Goal: Task Accomplishment & Management: Complete application form

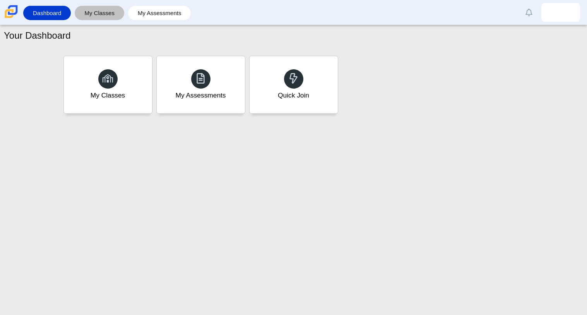
click at [97, 18] on link "My Classes" at bounding box center [100, 13] width 42 height 14
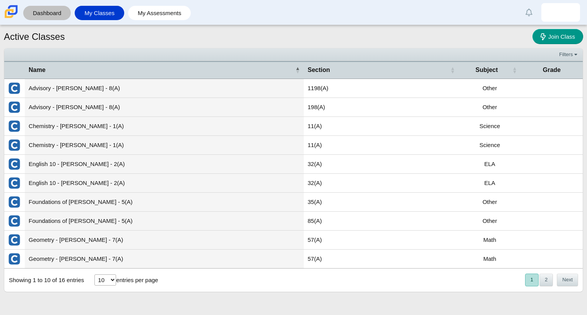
click at [52, 15] on link "Dashboard" at bounding box center [47, 13] width 40 height 14
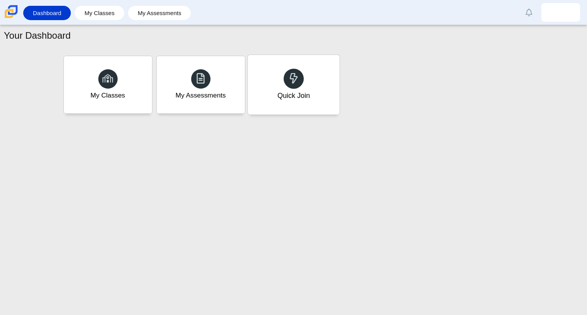
click at [262, 70] on div "Quick Join" at bounding box center [294, 85] width 92 height 60
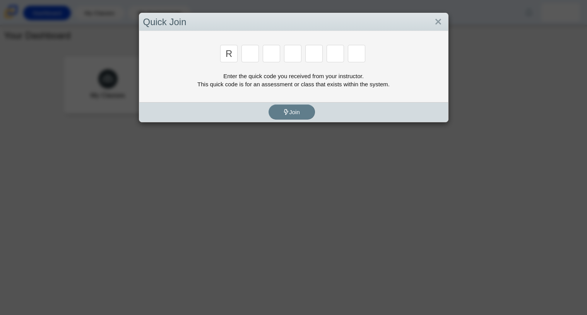
type input "R"
type input "C"
type input "g"
type input "2"
type input "9"
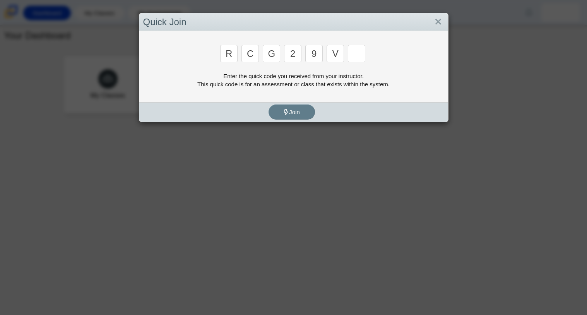
type input "v"
type input "u"
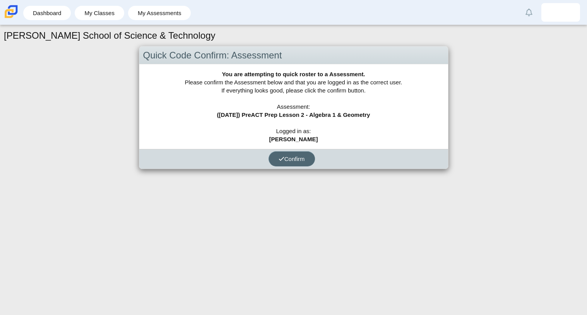
click at [285, 156] on span "Confirm" at bounding box center [292, 159] width 26 height 7
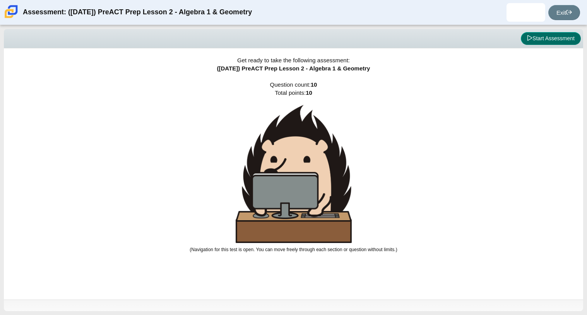
click at [533, 43] on button "Start Assessment" at bounding box center [551, 38] width 60 height 13
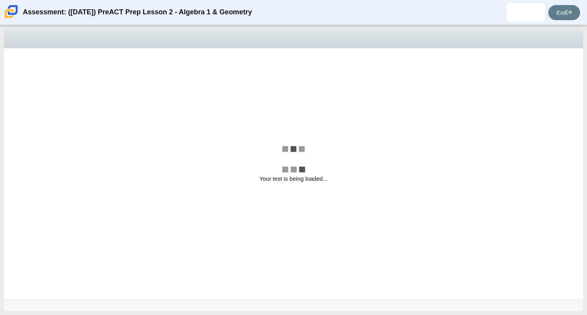
select select "bbf5d072-3e0b-44c4-9a12-6e7c9033f65b"
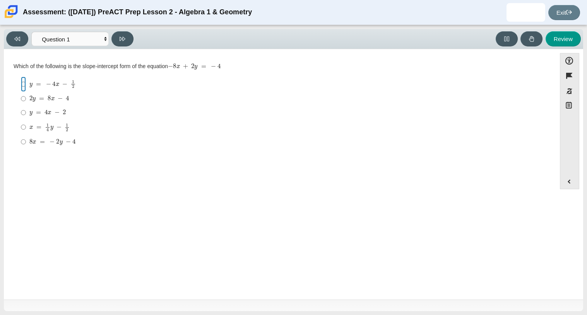
click at [21, 83] on input "y = − 4 x − 1 2 y = − 4 x − 1 2" at bounding box center [23, 84] width 5 height 15
radio input "true"
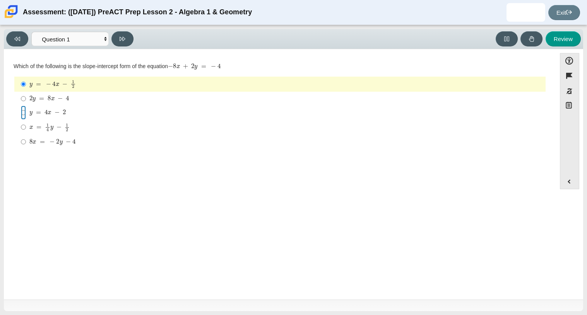
click at [24, 115] on input "y = 4 x − 2 y = 4 x − 2" at bounding box center [23, 113] width 5 height 14
radio input "true"
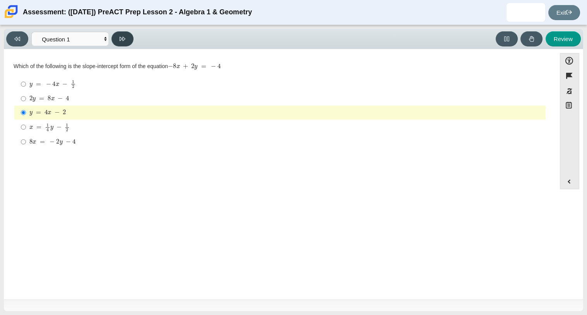
click at [117, 42] on button at bounding box center [122, 38] width 22 height 15
select select "ed62e223-81bd-4cbf-ab48-ab975844bd1f"
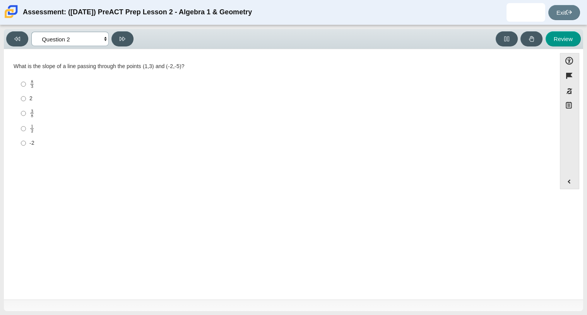
click at [94, 46] on select "Questions Question 1 Question 2 Question 3 Question 4 Question 5 Question 6 Que…" at bounding box center [69, 39] width 77 height 14
click at [147, 80] on div "8 3" at bounding box center [285, 84] width 513 height 9
click at [26, 80] on input "8 3 8 thirds" at bounding box center [23, 84] width 5 height 15
radio input "true"
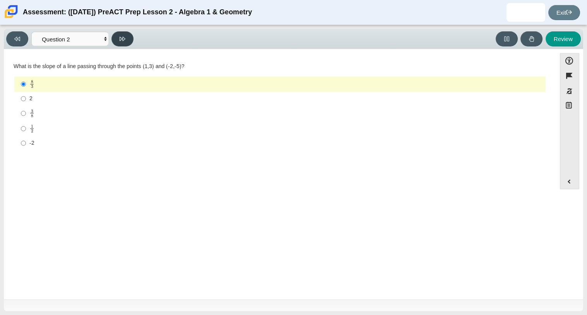
click at [129, 43] on button at bounding box center [122, 38] width 22 height 15
select select "97f4f5fa-a52e-4fed-af51-565bfcdf47cb"
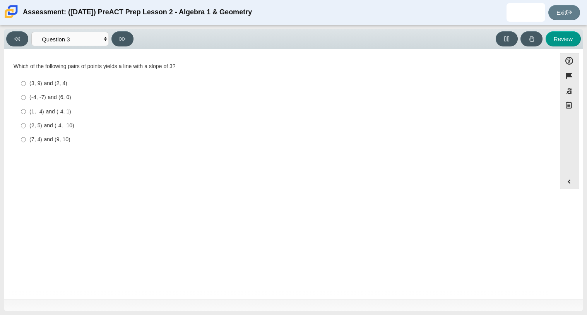
click at [137, 100] on div "(-4, -7) and (6, 0)" at bounding box center [285, 98] width 513 height 8
click at [26, 100] on input "(-4, -7) and (6, 0) (-4, -7) and (6, 0)" at bounding box center [23, 98] width 5 height 14
radio input "true"
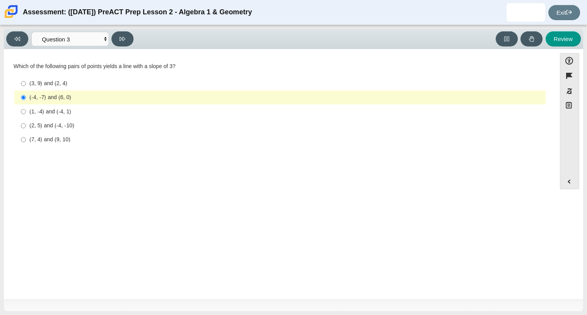
click at [87, 87] on div "(3, 9) and (2, 4)" at bounding box center [285, 84] width 513 height 8
click at [26, 87] on input "(3, 9) and (2, 4) (3, 9) and (2, 4)" at bounding box center [23, 84] width 5 height 14
radio input "true"
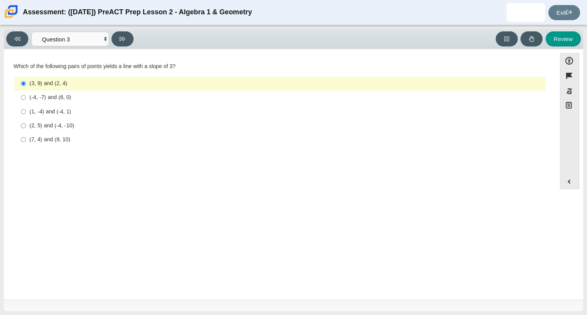
click at [77, 115] on div "(1, -4) and (-4, 1)" at bounding box center [285, 112] width 513 height 8
click at [26, 115] on input "(1, -4) and (-4, 1) (1, -4) and (-4, 1)" at bounding box center [23, 112] width 5 height 14
radio input "true"
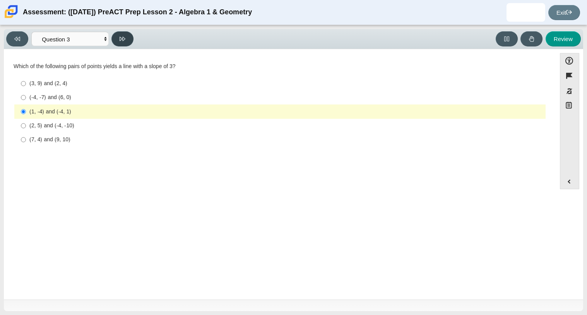
click at [116, 37] on button at bounding box center [122, 38] width 22 height 15
select select "89427bb7-e313-4f00-988f-8b8255897029"
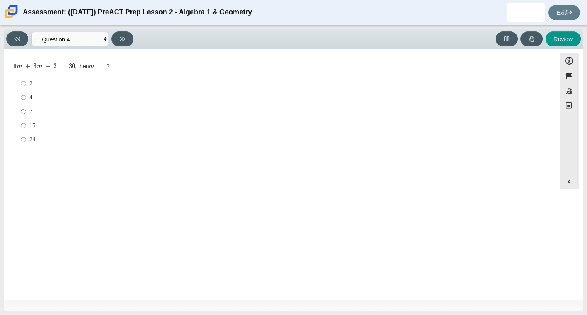
click at [19, 125] on label "15 15" at bounding box center [280, 126] width 530 height 14
click at [21, 125] on input "15 15" at bounding box center [23, 126] width 5 height 14
radio input "true"
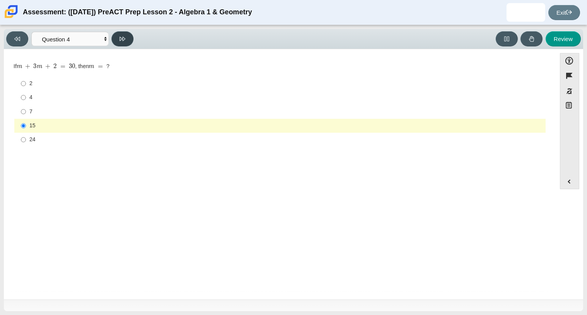
click at [116, 45] on button at bounding box center [122, 38] width 22 height 15
select select "489dcffd-4e6a-49cf-a9d6-ad1d4a911a4e"
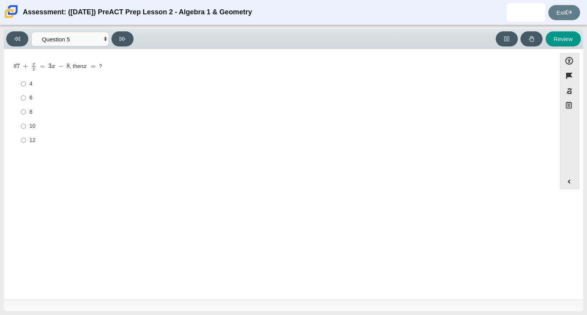
click at [29, 86] on div "4" at bounding box center [285, 84] width 513 height 8
click at [26, 86] on input "4 4" at bounding box center [23, 84] width 5 height 14
radio input "true"
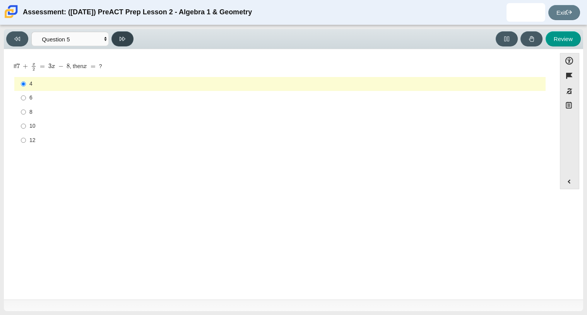
click at [119, 36] on button at bounding box center [122, 38] width 22 height 15
select select "210571de-36a6-4d8e-a361-ceff8ef801dc"
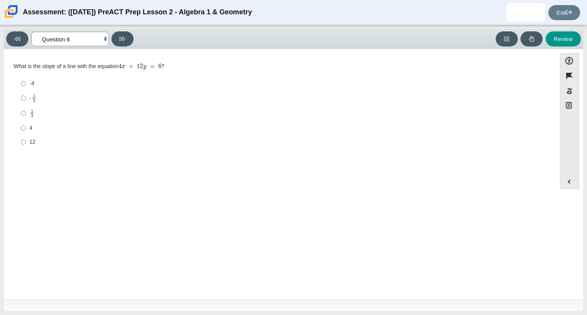
click at [92, 40] on select "Questions Question 1 Question 2 Question 3 Question 4 Question 5 Question 6 Que…" at bounding box center [69, 39] width 77 height 14
click at [30, 127] on div "4" at bounding box center [285, 128] width 513 height 8
click at [26, 127] on input "4 4" at bounding box center [23, 128] width 5 height 14
radio input "true"
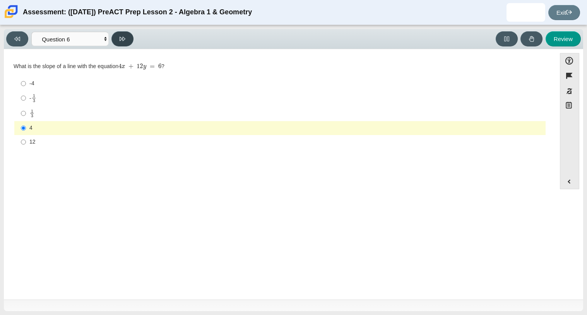
click at [118, 39] on button at bounding box center [122, 38] width 22 height 15
select select "ec95ace6-bebc-42b8-9428-40567494d4da"
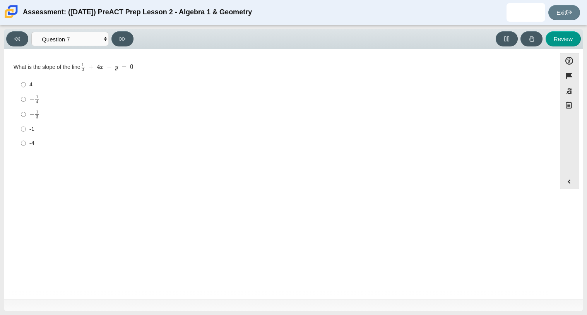
click at [33, 102] on mjx-math "Assessment items" at bounding box center [34, 99] width 10 height 9
click at [26, 102] on input "− 1 4 negative 1 fourth" at bounding box center [23, 99] width 5 height 15
radio input "true"
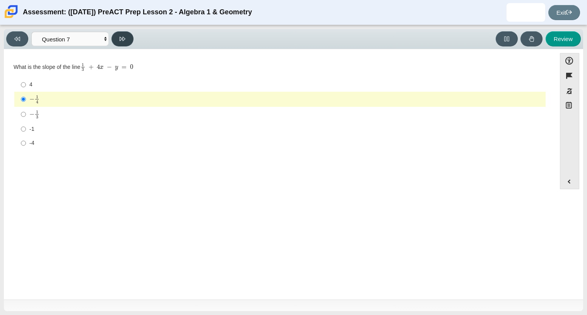
click at [125, 33] on button at bounding box center [122, 38] width 22 height 15
select select "ce81fe10-bf29-4b5e-8bd7-4f47f2fed4d8"
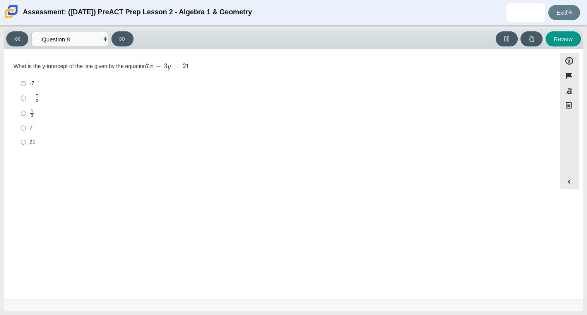
click at [31, 122] on label "7 7" at bounding box center [280, 128] width 530 height 14
click at [26, 122] on input "7 7" at bounding box center [23, 128] width 5 height 14
radio input "true"
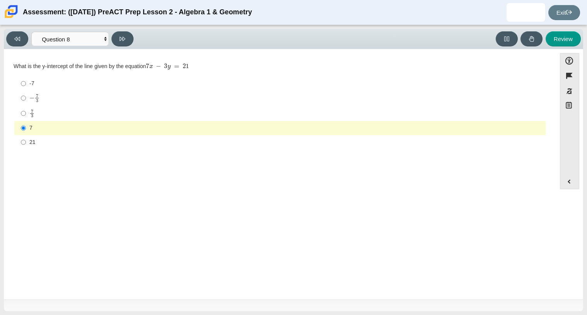
click at [26, 85] on label "-7 -7" at bounding box center [280, 84] width 530 height 14
click at [26, 85] on input "-7 -7" at bounding box center [23, 84] width 5 height 14
radio input "true"
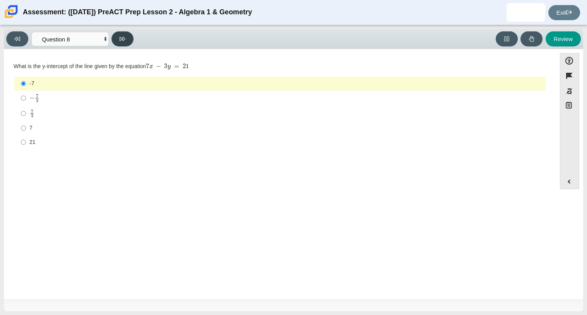
click at [130, 33] on button at bounding box center [122, 38] width 22 height 15
select select "14773eaf-2ca1-47ae-afe7-a624a56f34b3"
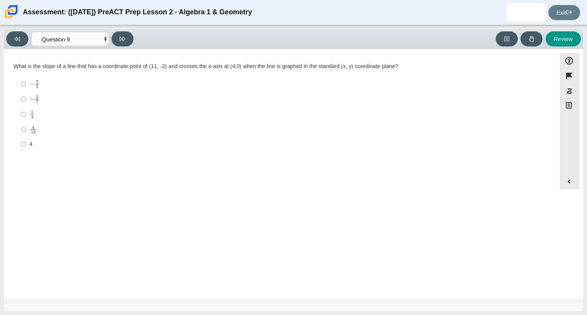
click at [32, 113] on mjx-c "Assessment items" at bounding box center [32, 111] width 2 height 3
click at [26, 113] on input "1 4 1 fourth" at bounding box center [23, 114] width 5 height 15
radio input "true"
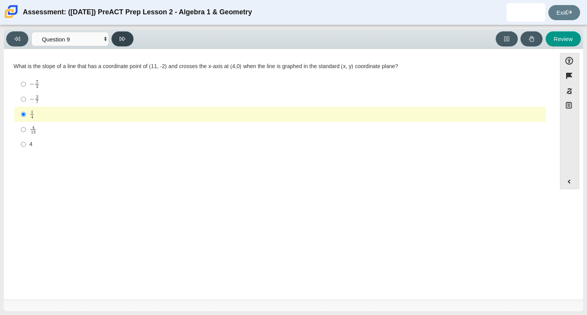
click at [119, 38] on button at bounding box center [122, 38] width 22 height 15
select select "96b71634-eacb-4f7e-8aef-411727d9bcba"
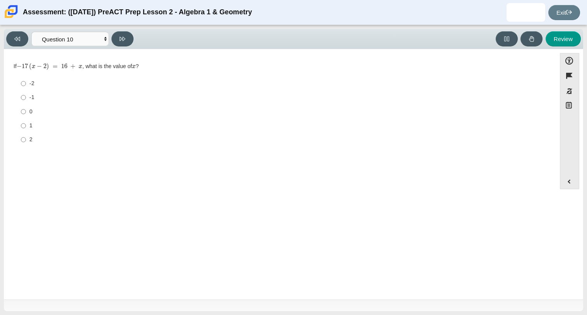
click at [30, 144] on label "2 2" at bounding box center [280, 140] width 530 height 14
click at [26, 144] on input "2 2" at bounding box center [23, 140] width 5 height 14
radio input "true"
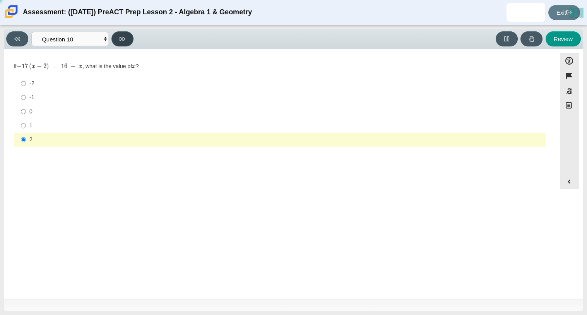
click at [115, 42] on button at bounding box center [122, 38] width 22 height 15
select select "review"
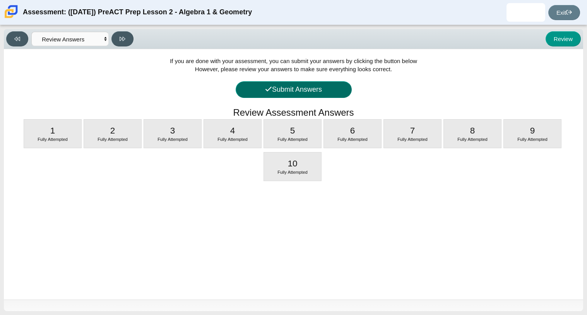
click at [243, 91] on button "Submit Answers" at bounding box center [294, 89] width 116 height 17
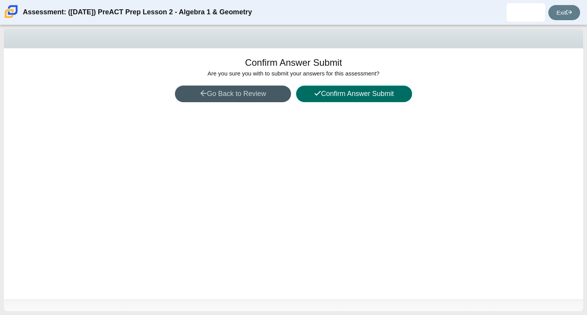
click at [314, 98] on button "Confirm Answer Submit" at bounding box center [354, 94] width 116 height 17
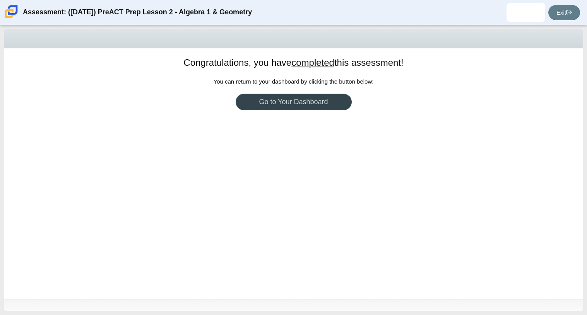
click at [314, 98] on link "Go to Your Dashboard" at bounding box center [294, 102] width 116 height 17
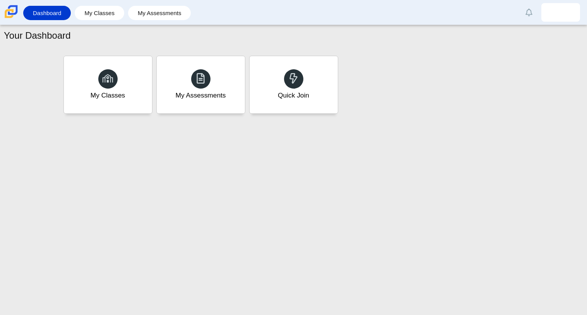
click at [586, 314] on div "Your Dashboard My Classes My Assessments Quick Join" at bounding box center [293, 170] width 587 height 290
